Goal: Navigation & Orientation: Understand site structure

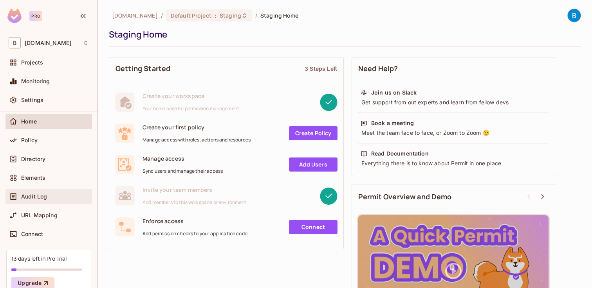
scroll to position [65, 0]
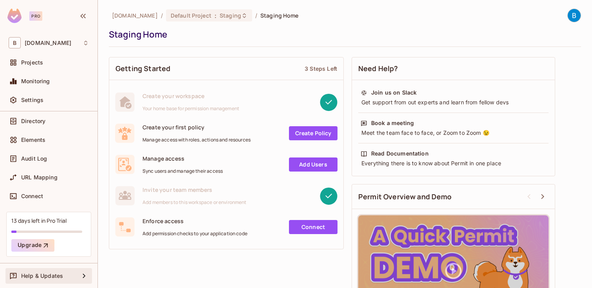
click at [56, 274] on span "Help & Updates" at bounding box center [42, 276] width 42 height 6
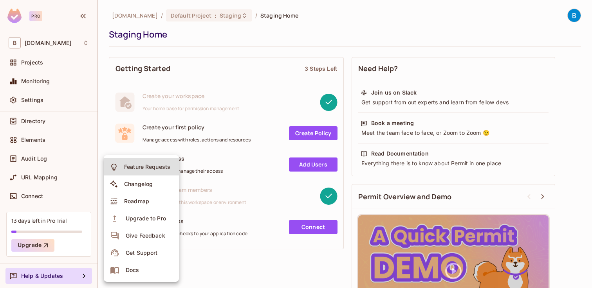
click at [134, 271] on div "Docs" at bounding box center [133, 271] width 14 height 8
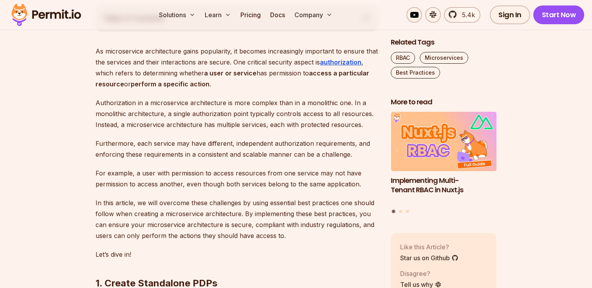
scroll to position [439, 0]
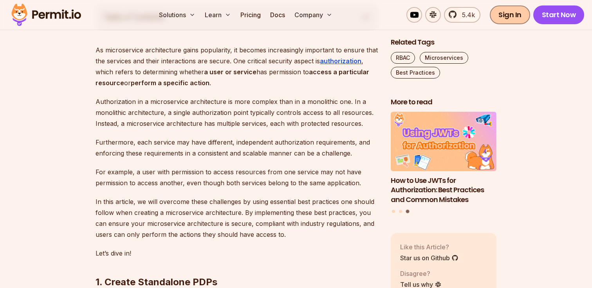
click at [511, 11] on link "Sign In" at bounding box center [510, 14] width 40 height 19
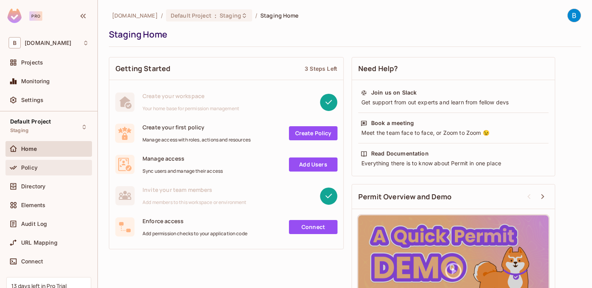
click at [31, 165] on span "Policy" at bounding box center [29, 168] width 16 height 6
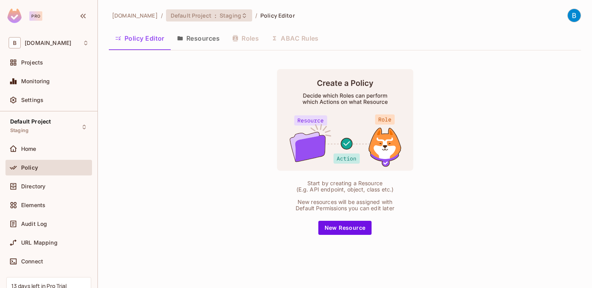
click at [231, 18] on span "Staging" at bounding box center [231, 15] width 22 height 7
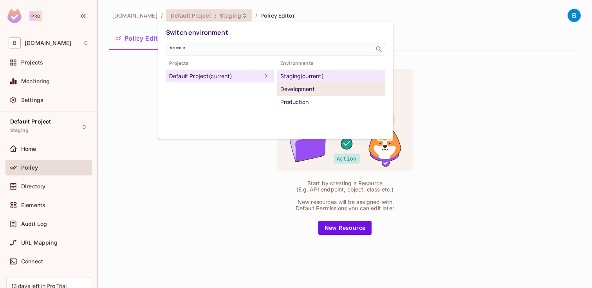
click at [304, 90] on div "Development" at bounding box center [331, 89] width 102 height 9
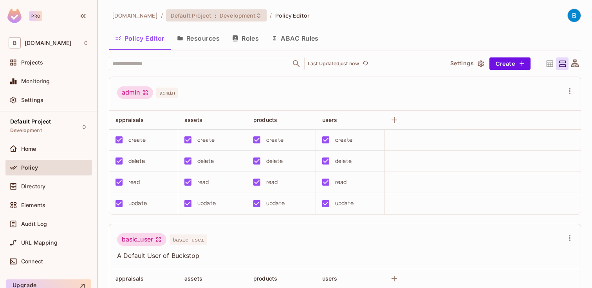
click at [256, 15] on icon at bounding box center [259, 16] width 6 height 6
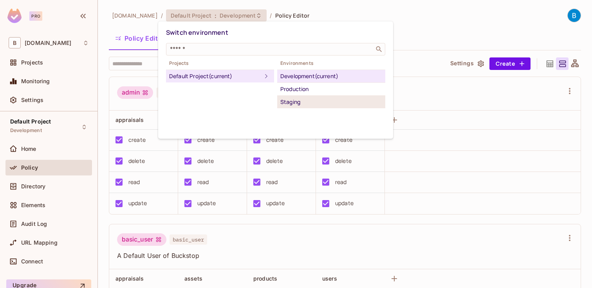
click at [300, 101] on div "Staging" at bounding box center [331, 101] width 102 height 9
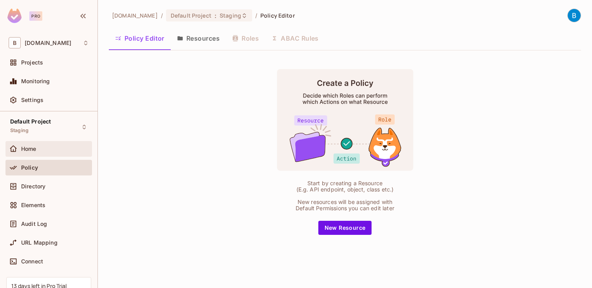
click at [37, 152] on div "Home" at bounding box center [49, 148] width 80 height 9
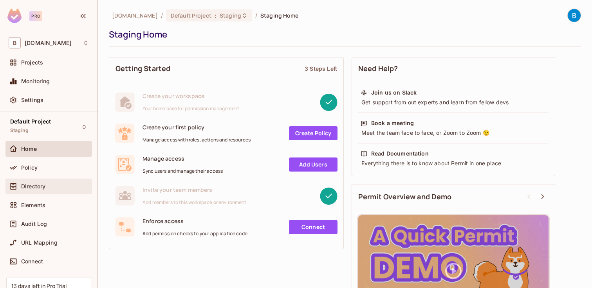
click at [29, 192] on div "Directory" at bounding box center [48, 187] width 86 height 16
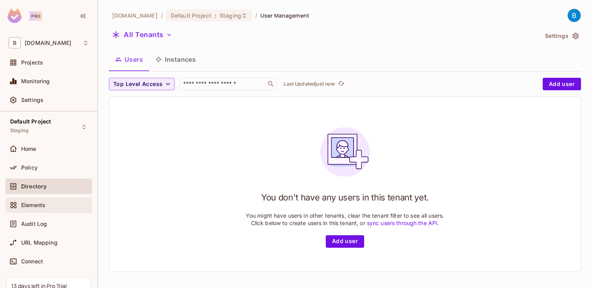
click at [32, 206] on span "Elements" at bounding box center [33, 205] width 24 height 6
